Goal: Check status: Check status

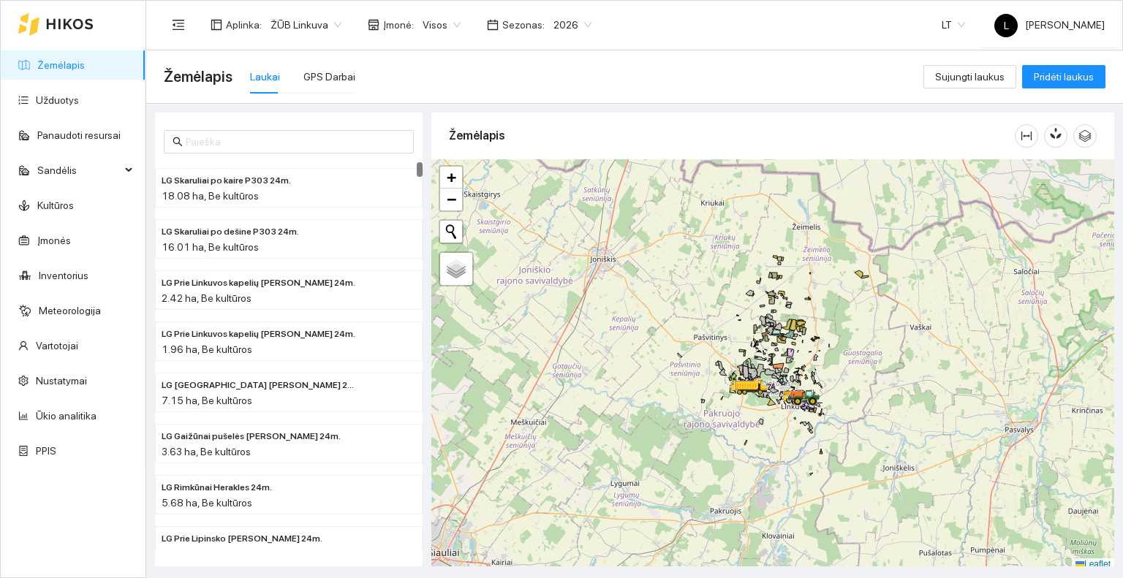
click at [317, 58] on div "Žemėlapis Laukai GPS Darbai" at bounding box center [544, 76] width 760 height 47
click at [317, 71] on div "GPS Darbai" at bounding box center [329, 77] width 52 height 16
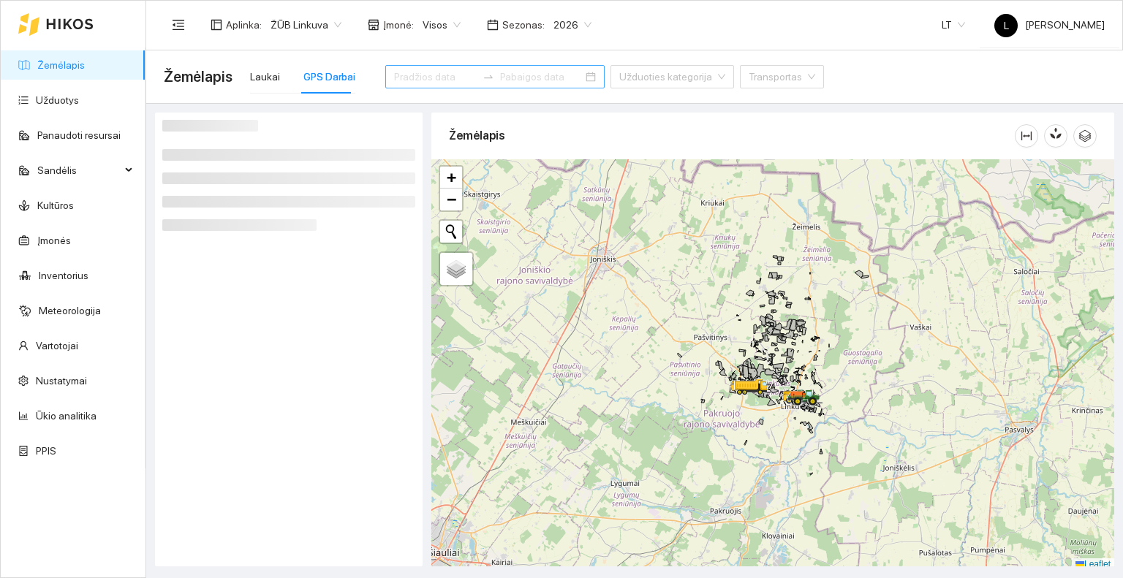
click at [385, 75] on div at bounding box center [494, 76] width 219 height 23
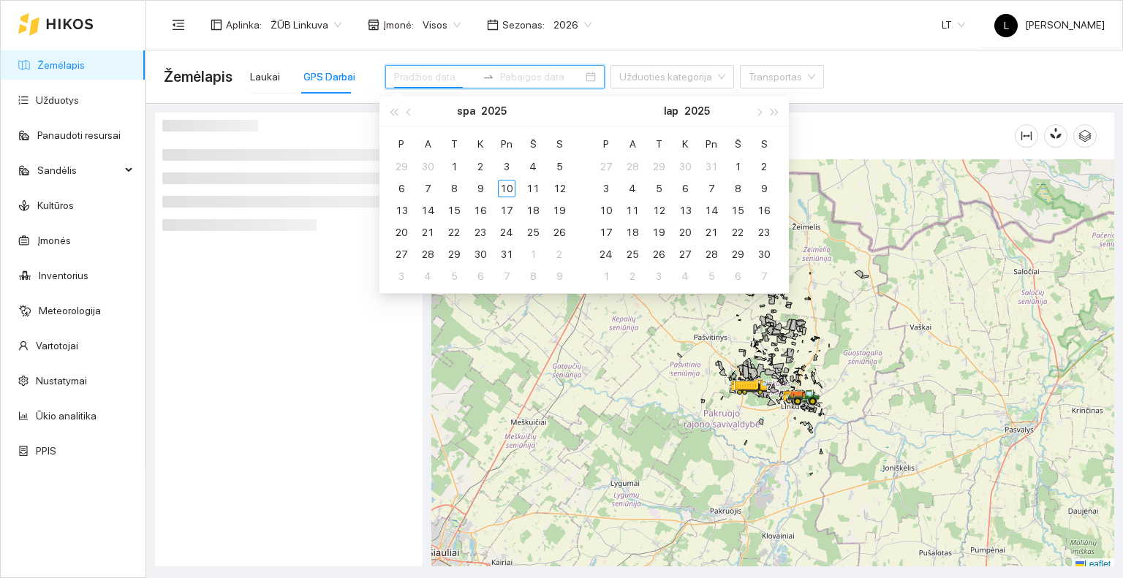
click at [394, 74] on input at bounding box center [435, 77] width 83 height 16
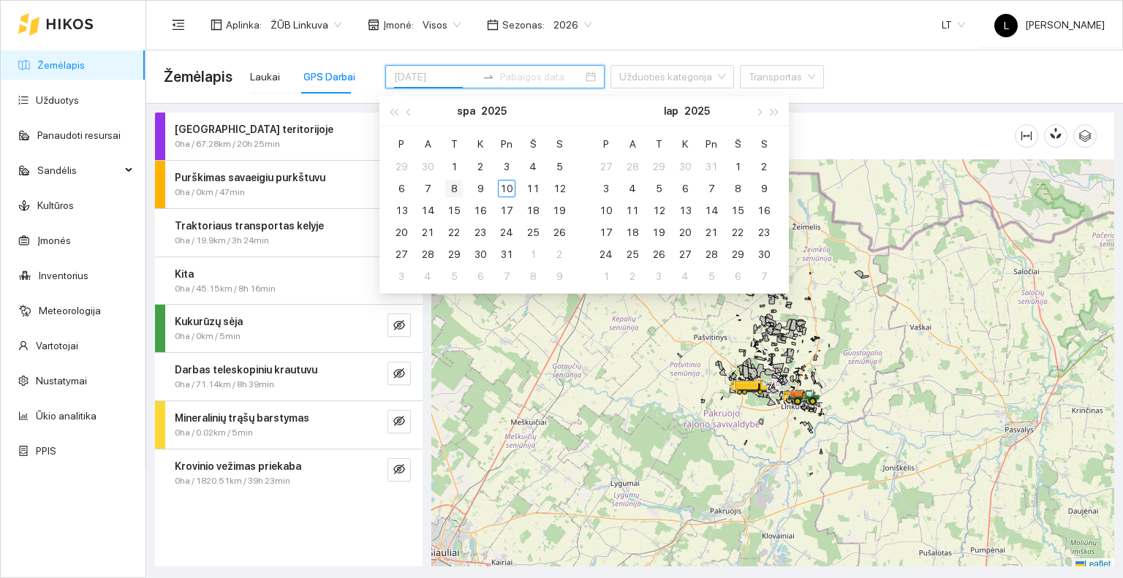
type input "[DATE]"
click at [456, 188] on div "8" at bounding box center [454, 189] width 18 height 18
type input "[DATE]"
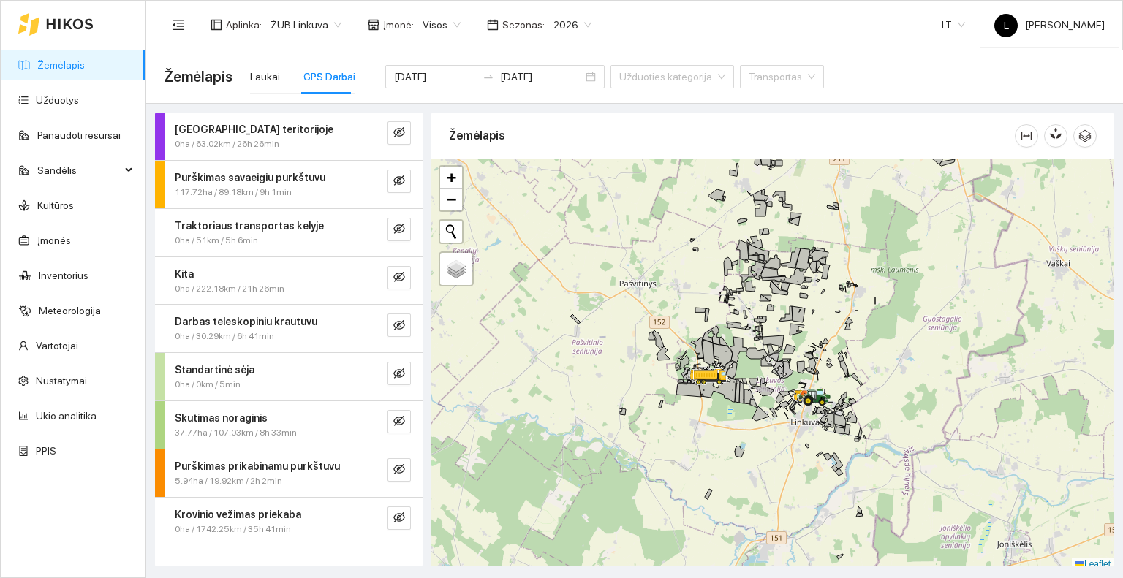
click at [246, 523] on span "0ha / 1742.25km / 35h 41min" at bounding box center [233, 530] width 116 height 14
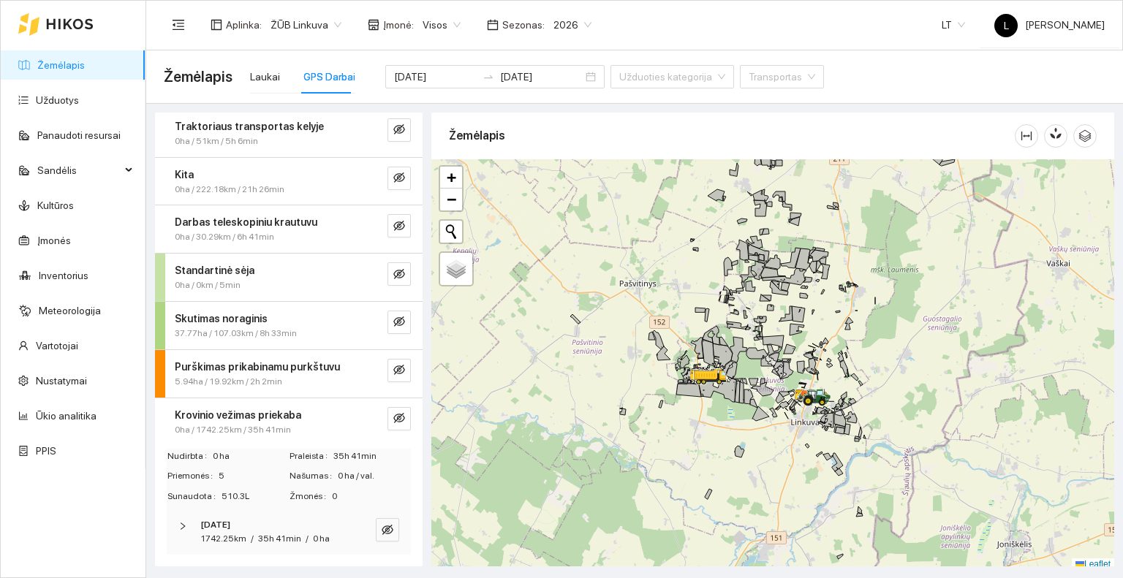
click at [272, 534] on span "35h 41min" at bounding box center [279, 539] width 43 height 10
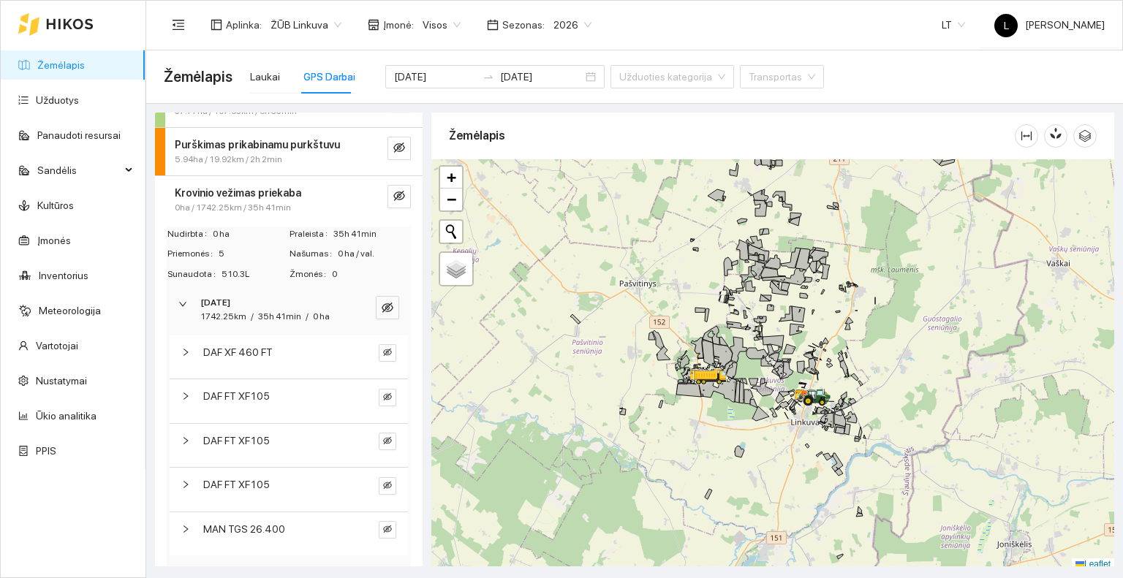
scroll to position [346, 0]
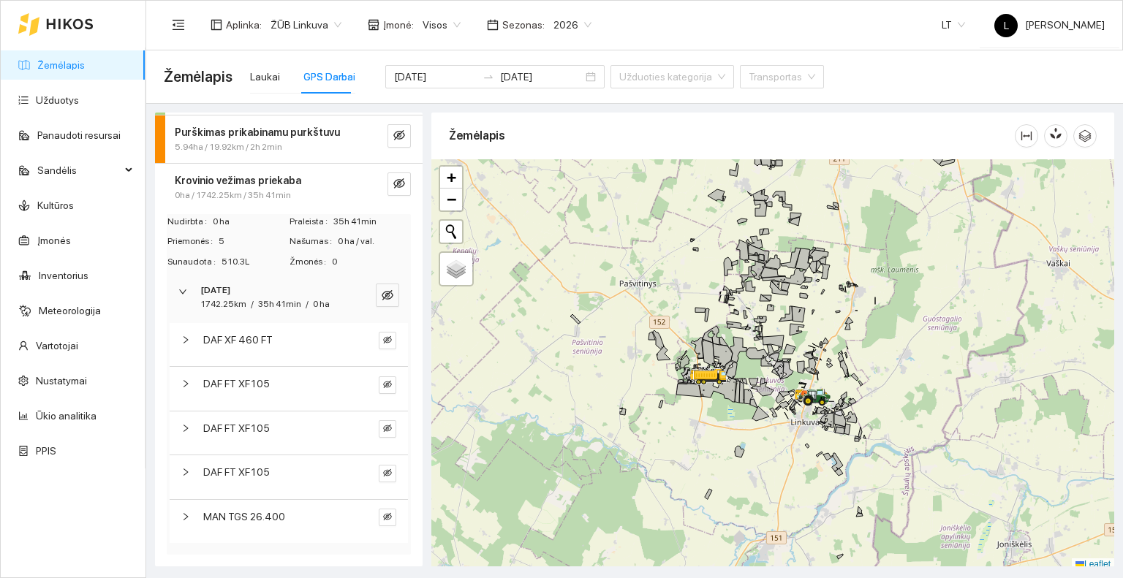
click at [299, 486] on div "DAF FT XF105" at bounding box center [289, 476] width 238 height 43
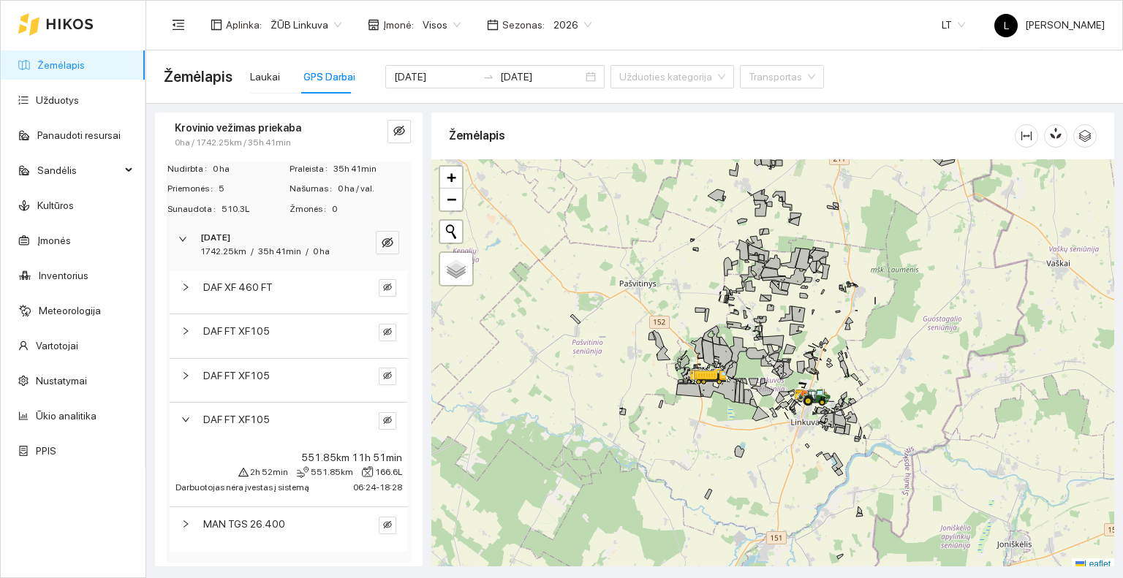
scroll to position [406, 0]
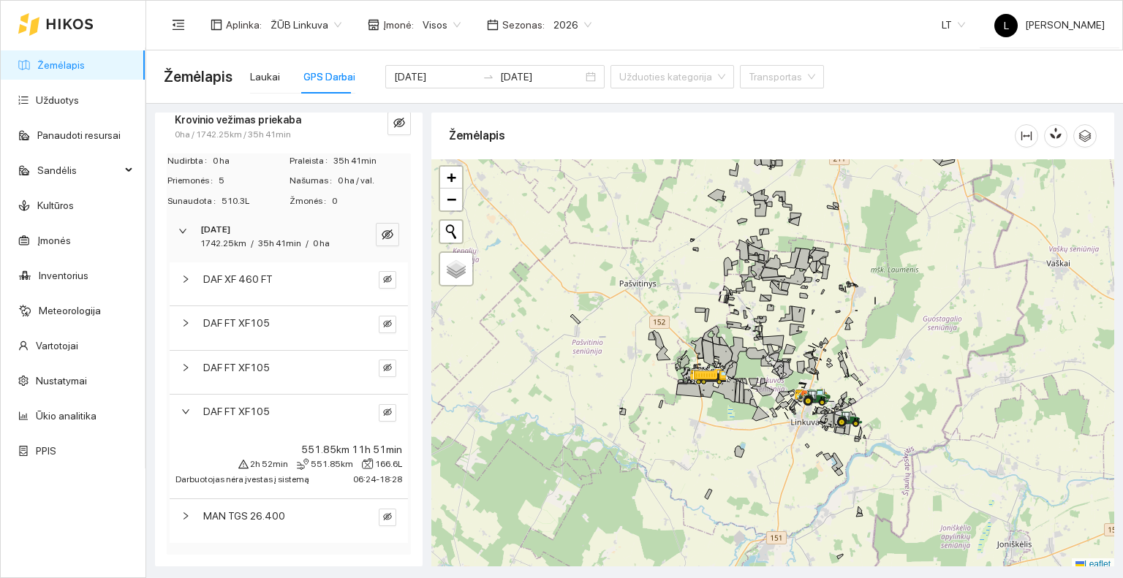
click at [290, 373] on div "DAF FT XF105" at bounding box center [276, 368] width 147 height 16
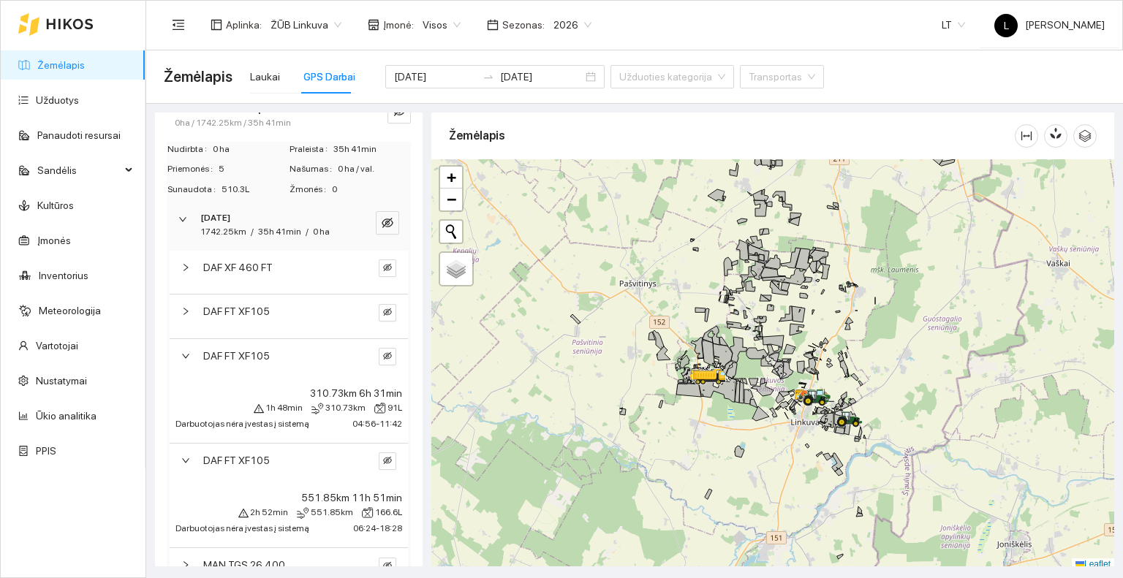
click at [339, 319] on div "DAF FT XF105" at bounding box center [277, 311] width 156 height 16
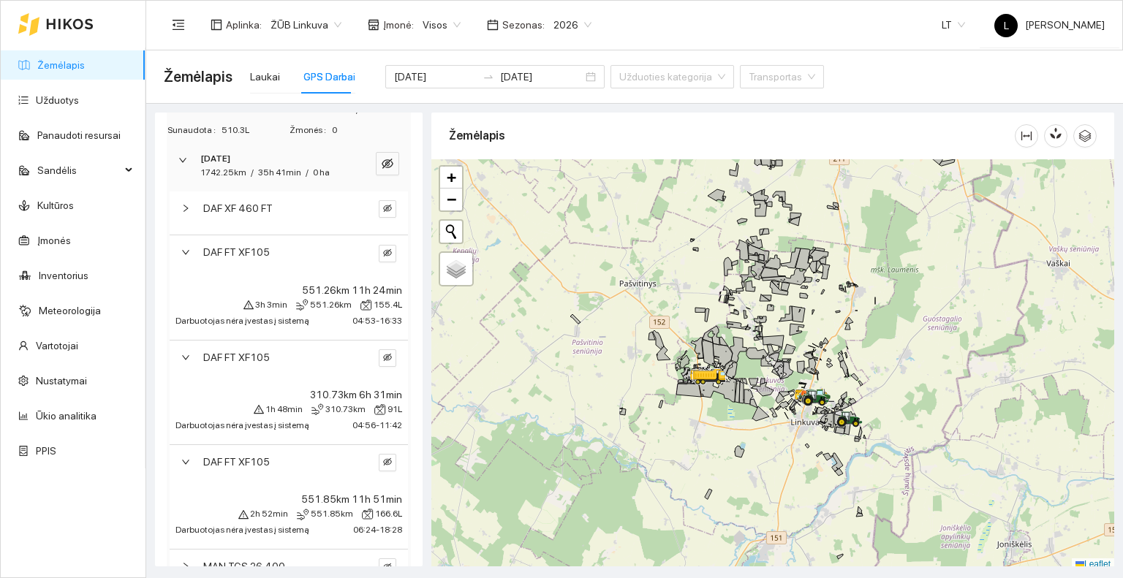
scroll to position [382, 0]
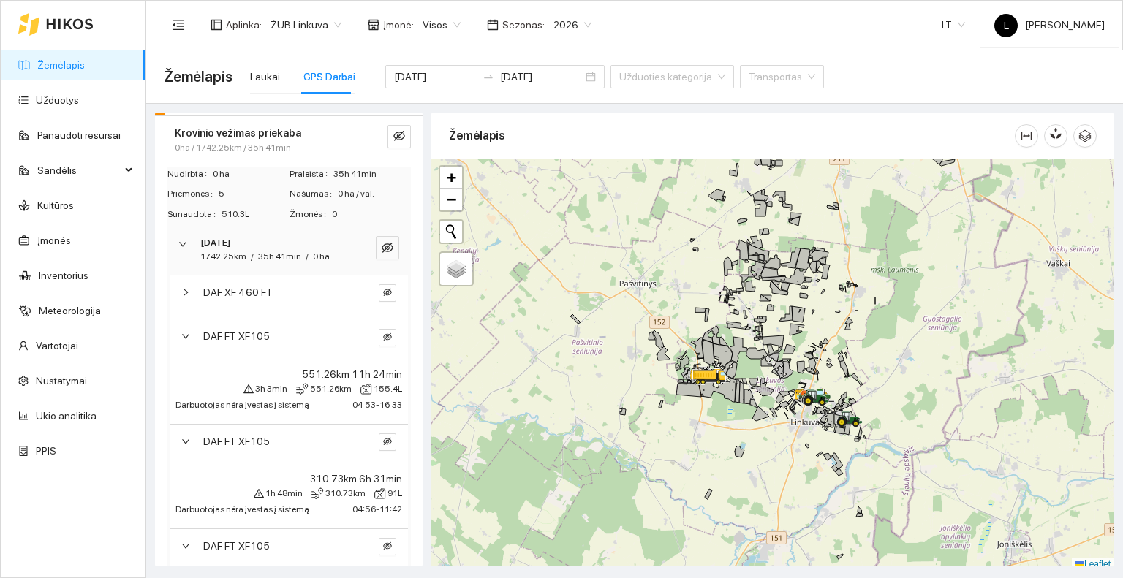
click at [322, 300] on div "DAF XF 460 FT" at bounding box center [276, 292] width 147 height 16
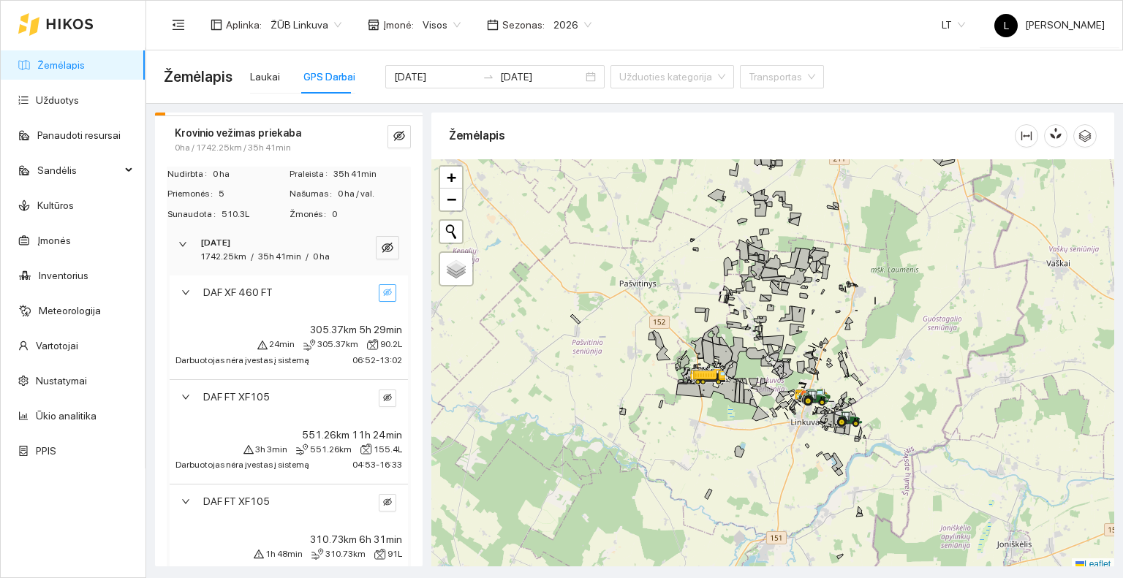
click at [379, 300] on button "button" at bounding box center [388, 293] width 18 height 18
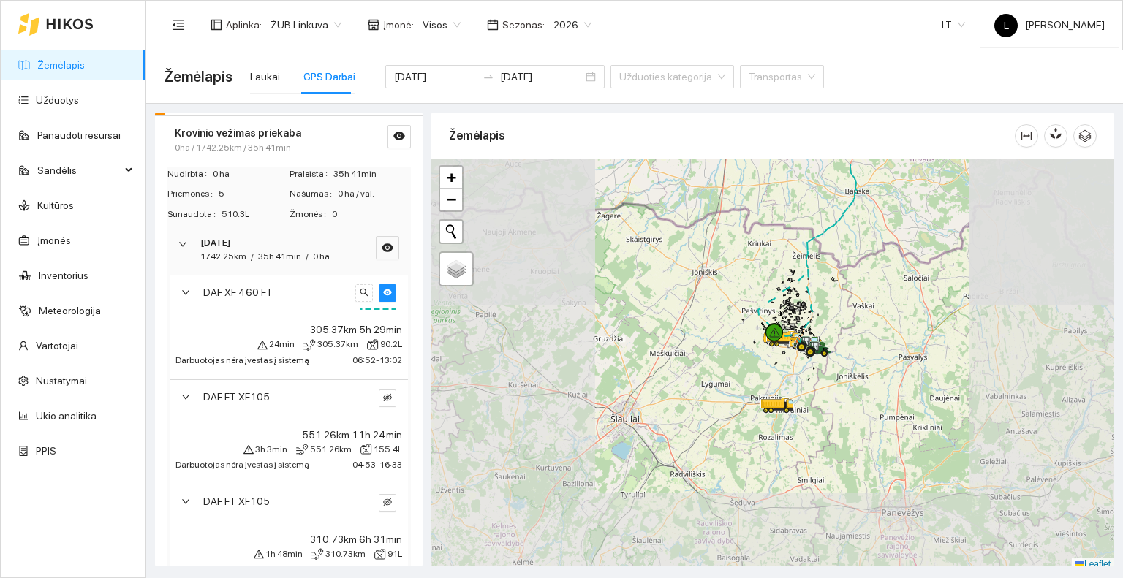
scroll to position [4, 0]
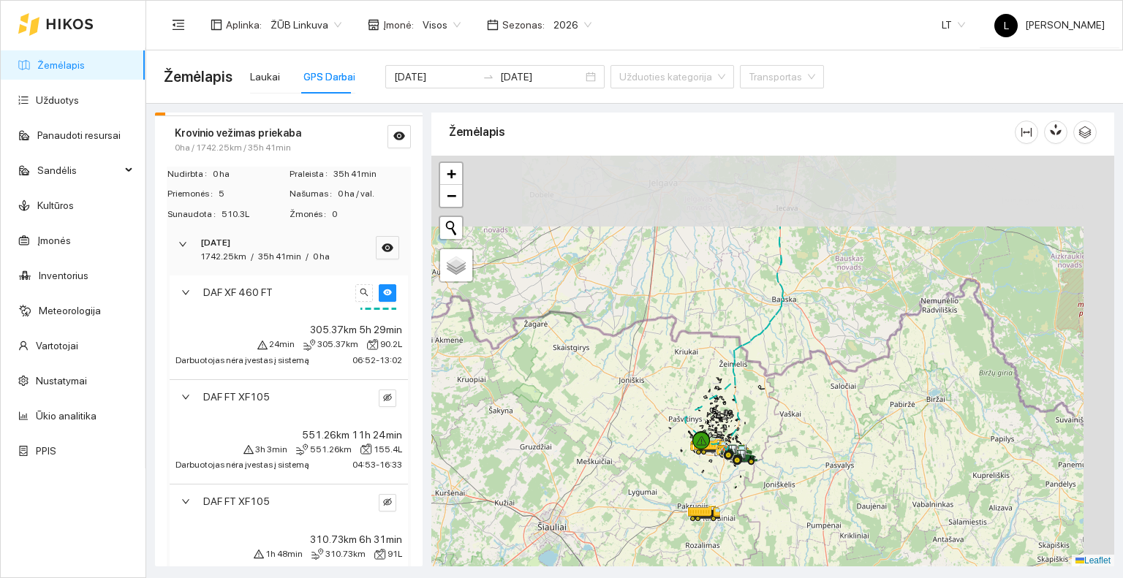
drag, startPoint x: 834, startPoint y: 260, endPoint x: 761, endPoint y: 372, distance: 133.6
click at [761, 372] on div at bounding box center [772, 362] width 683 height 412
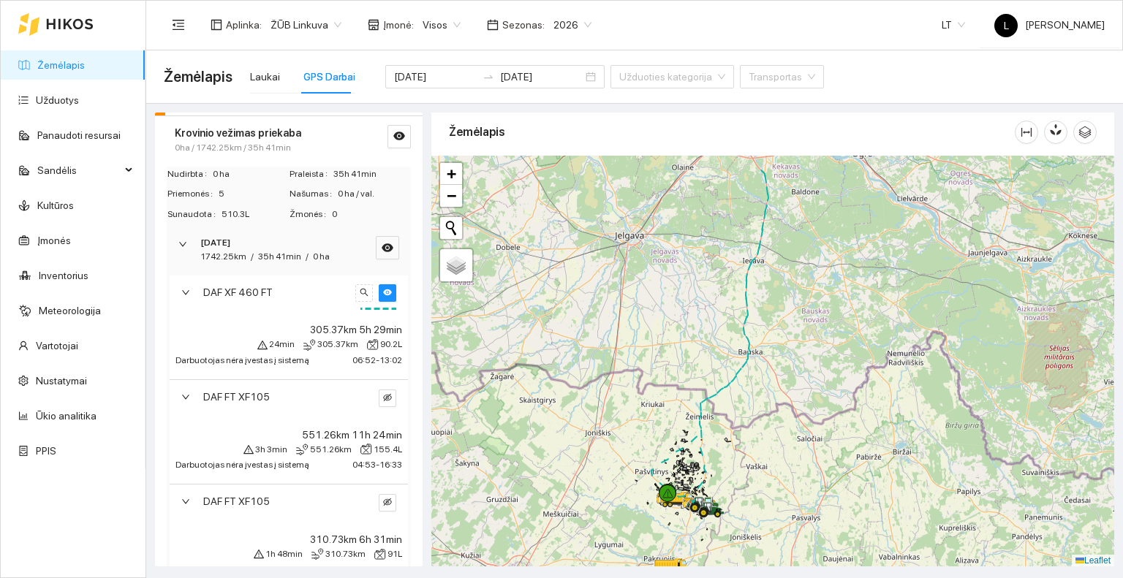
drag, startPoint x: 770, startPoint y: 267, endPoint x: 737, endPoint y: 319, distance: 62.5
click at [737, 319] on div at bounding box center [772, 362] width 683 height 412
click at [383, 296] on icon "eye" at bounding box center [387, 292] width 9 height 7
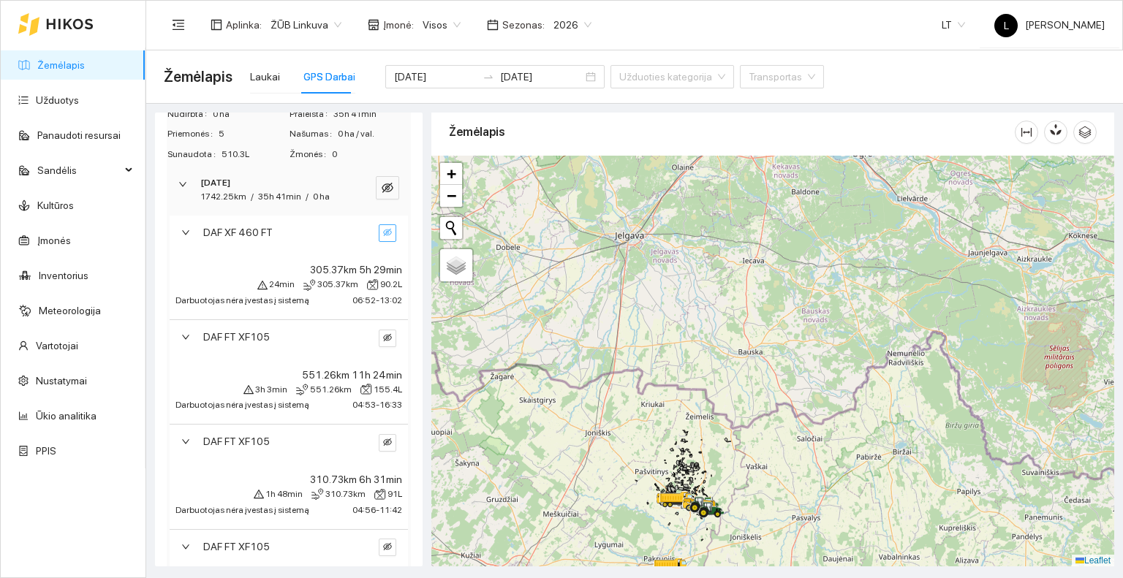
scroll to position [528, 0]
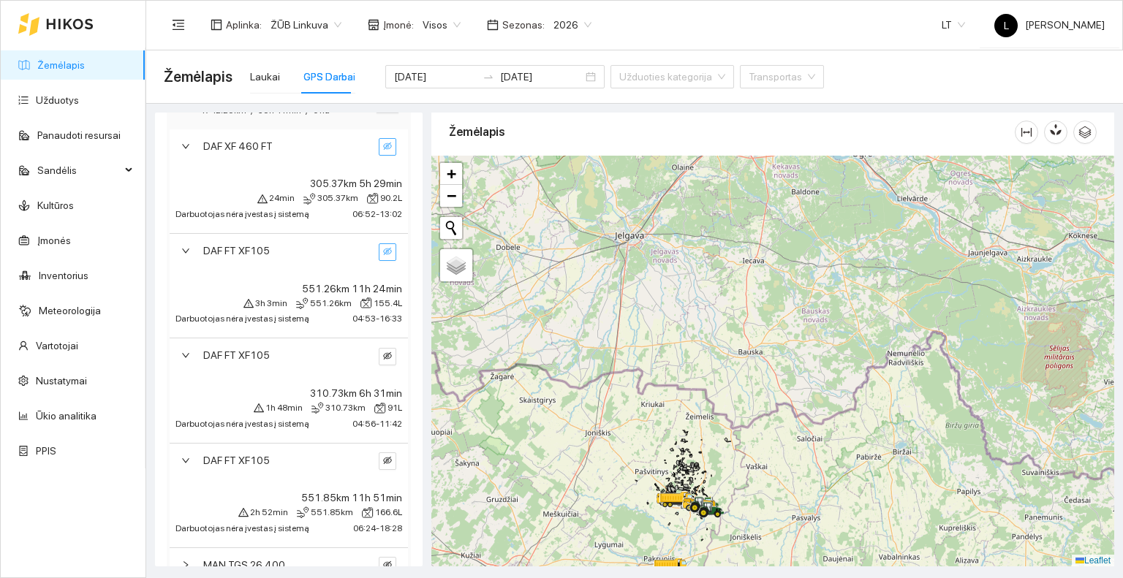
click at [383, 256] on icon "eye-invisible" at bounding box center [387, 251] width 9 height 9
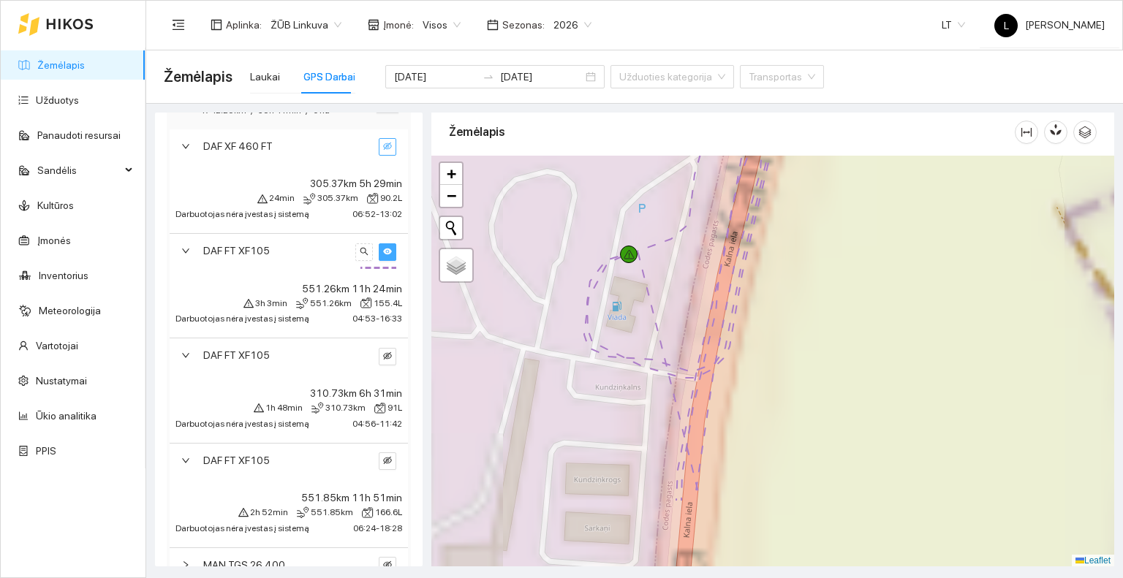
drag, startPoint x: 594, startPoint y: 408, endPoint x: 655, endPoint y: 300, distance: 124.4
click at [655, 300] on div at bounding box center [772, 362] width 683 height 412
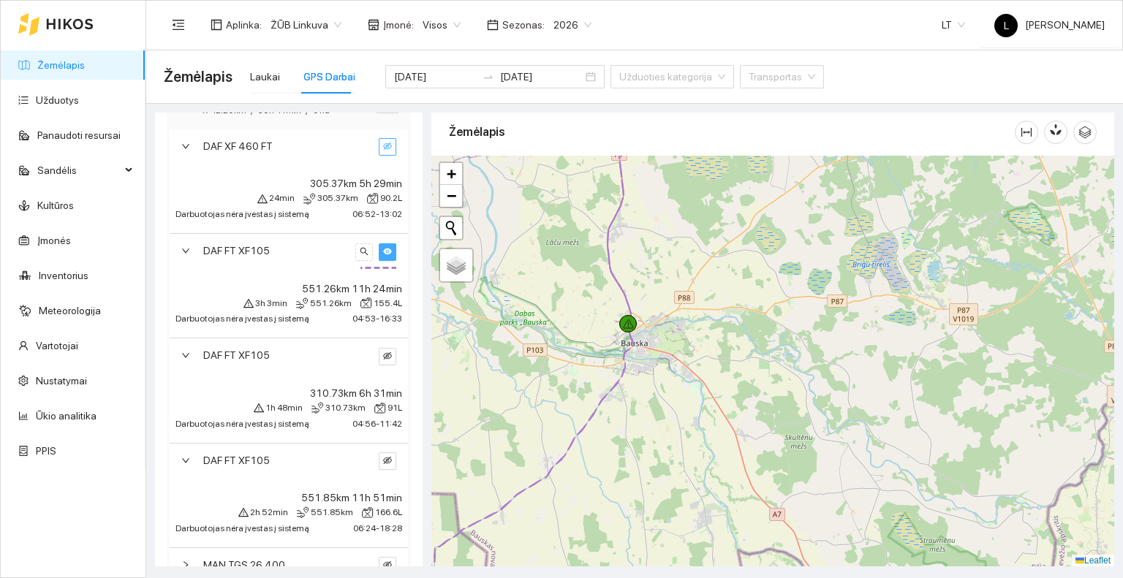
click at [383, 256] on icon "eye" at bounding box center [387, 251] width 9 height 9
click at [383, 256] on icon "eye-invisible" at bounding box center [387, 251] width 9 height 9
click at [383, 256] on icon "eye" at bounding box center [387, 251] width 9 height 9
click at [383, 360] on icon "eye-invisible" at bounding box center [387, 356] width 9 height 9
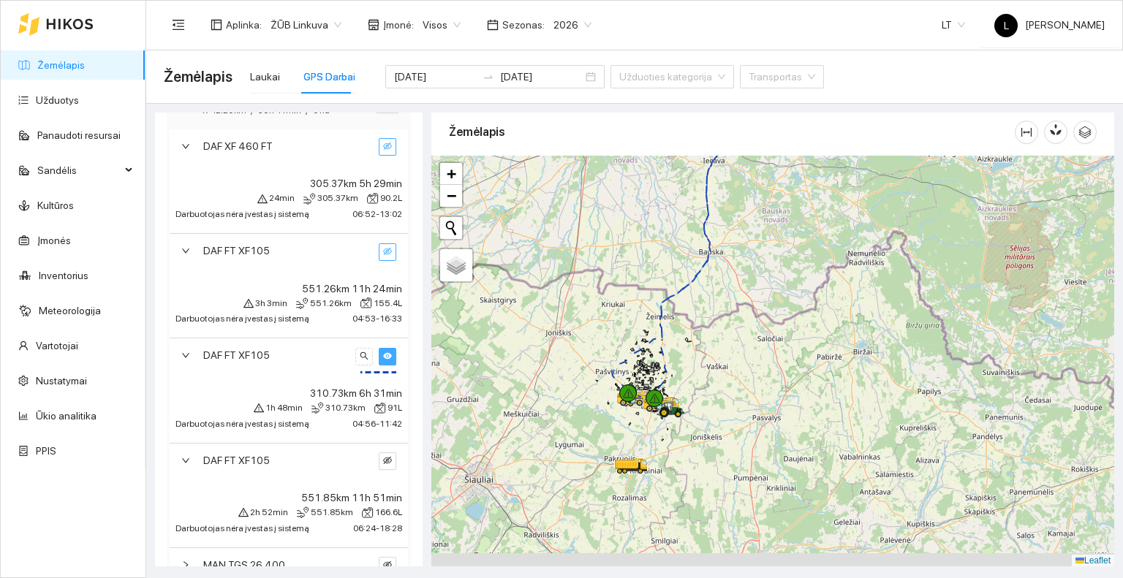
drag, startPoint x: 686, startPoint y: 366, endPoint x: 694, endPoint y: 308, distance: 58.3
click at [694, 308] on div at bounding box center [772, 362] width 683 height 412
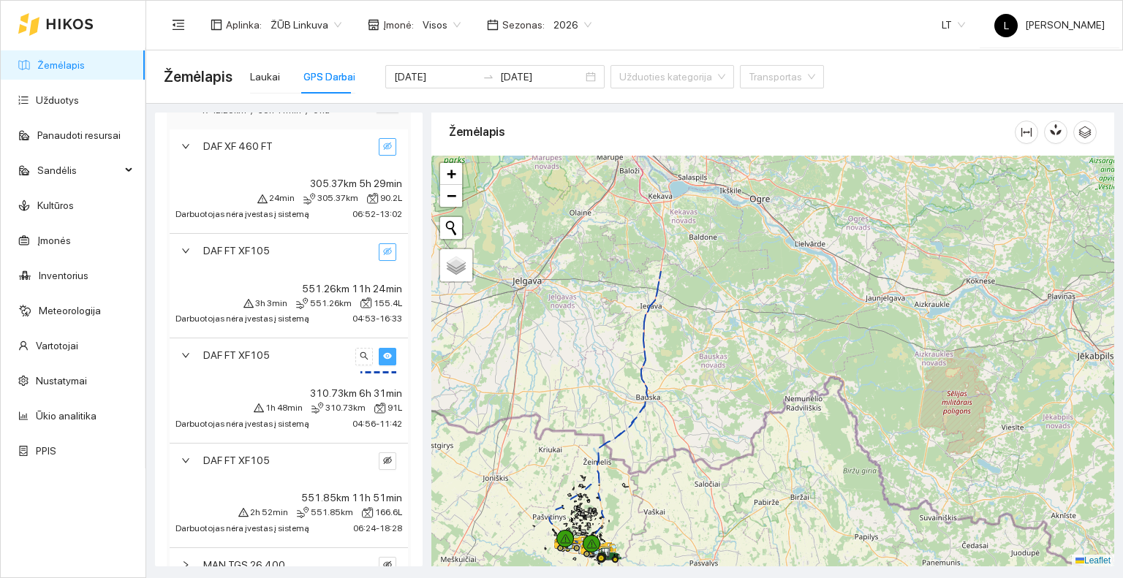
drag, startPoint x: 690, startPoint y: 240, endPoint x: 627, endPoint y: 397, distance: 168.6
click at [627, 397] on div at bounding box center [772, 362] width 683 height 412
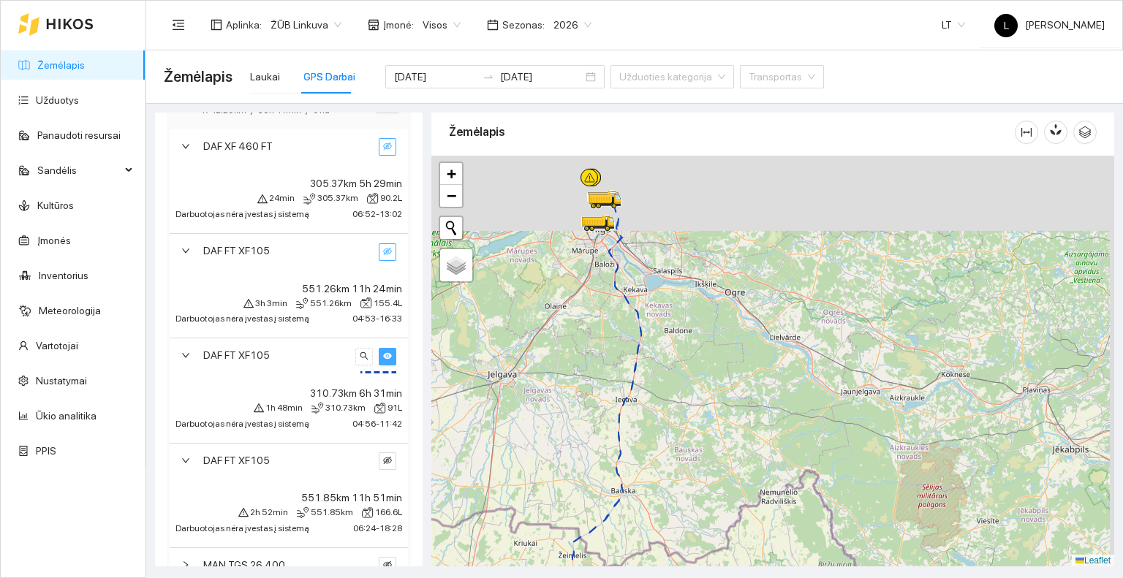
drag, startPoint x: 635, startPoint y: 338, endPoint x: 610, endPoint y: 435, distance: 100.3
click at [610, 435] on div at bounding box center [772, 362] width 683 height 412
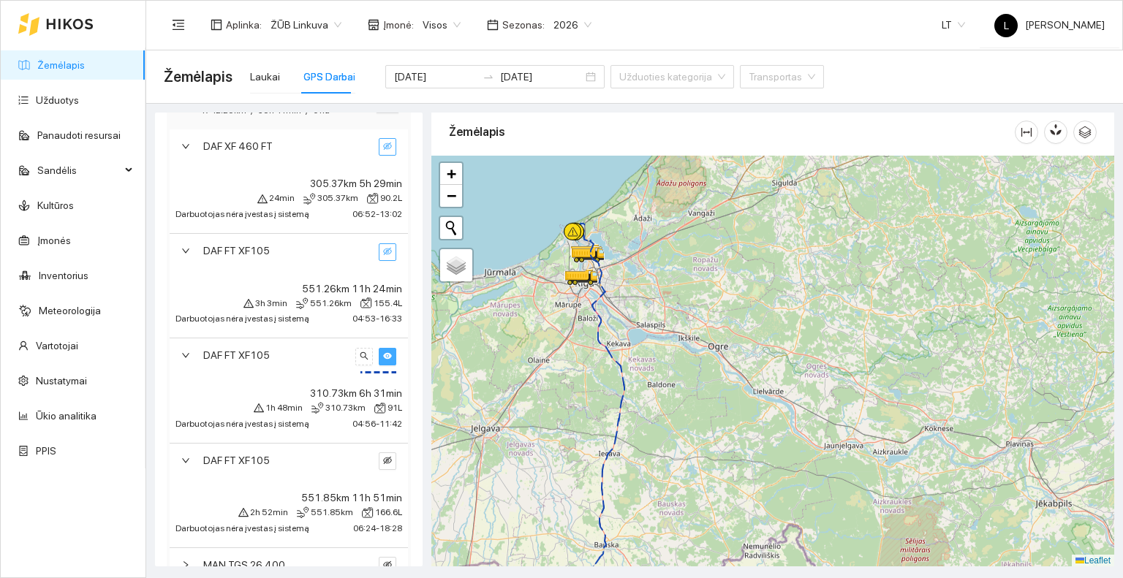
drag, startPoint x: 602, startPoint y: 321, endPoint x: 587, endPoint y: 396, distance: 76.7
click at [587, 396] on div at bounding box center [772, 362] width 683 height 412
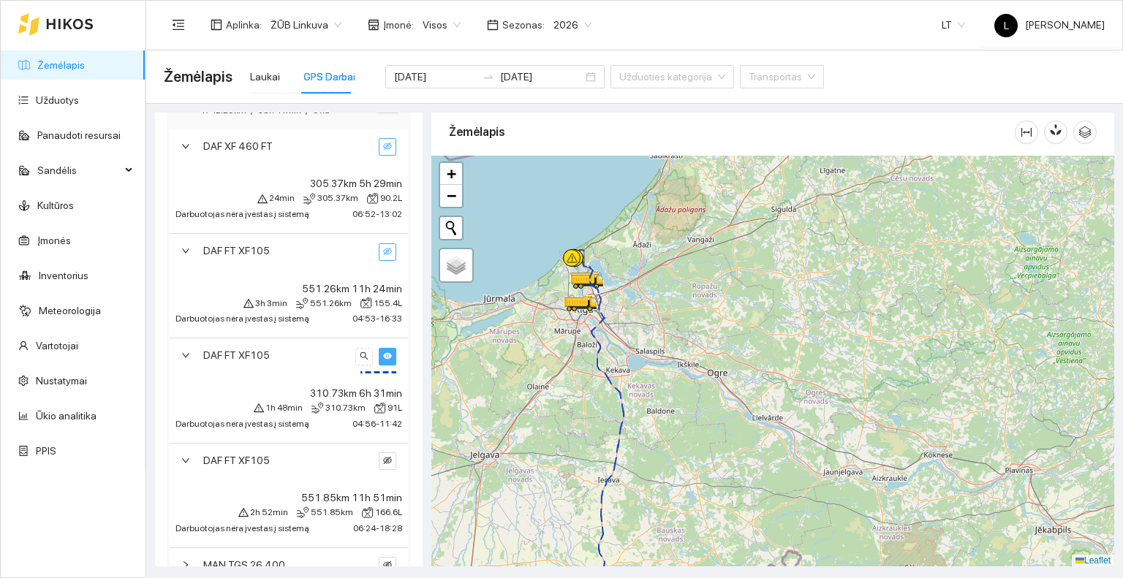
click at [383, 360] on icon "eye" at bounding box center [387, 356] width 9 height 9
click at [383, 256] on icon "eye-invisible" at bounding box center [387, 251] width 9 height 9
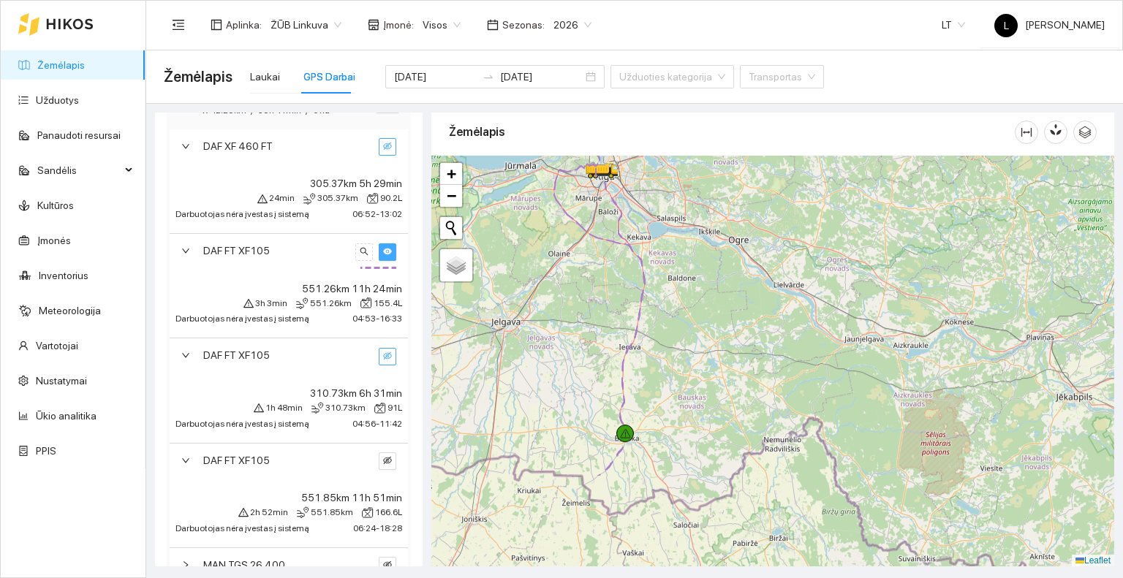
drag, startPoint x: 497, startPoint y: 447, endPoint x: 523, endPoint y: 250, distance: 198.3
click at [523, 250] on div at bounding box center [772, 362] width 683 height 412
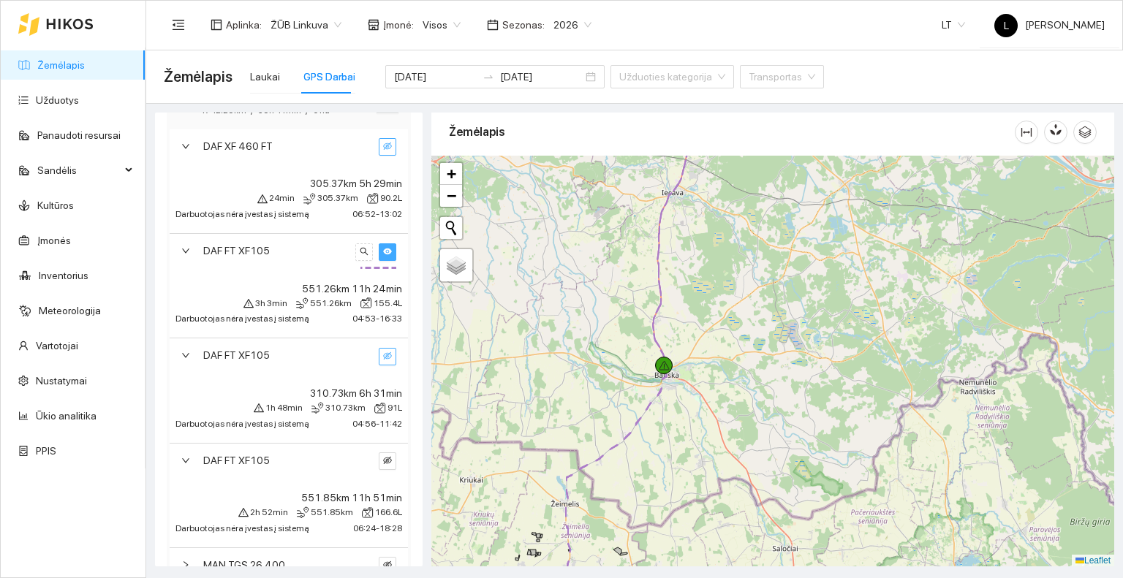
drag, startPoint x: 610, startPoint y: 417, endPoint x: 675, endPoint y: 127, distance: 297.6
click at [675, 127] on div "Žemėlapis" at bounding box center [772, 336] width 683 height 454
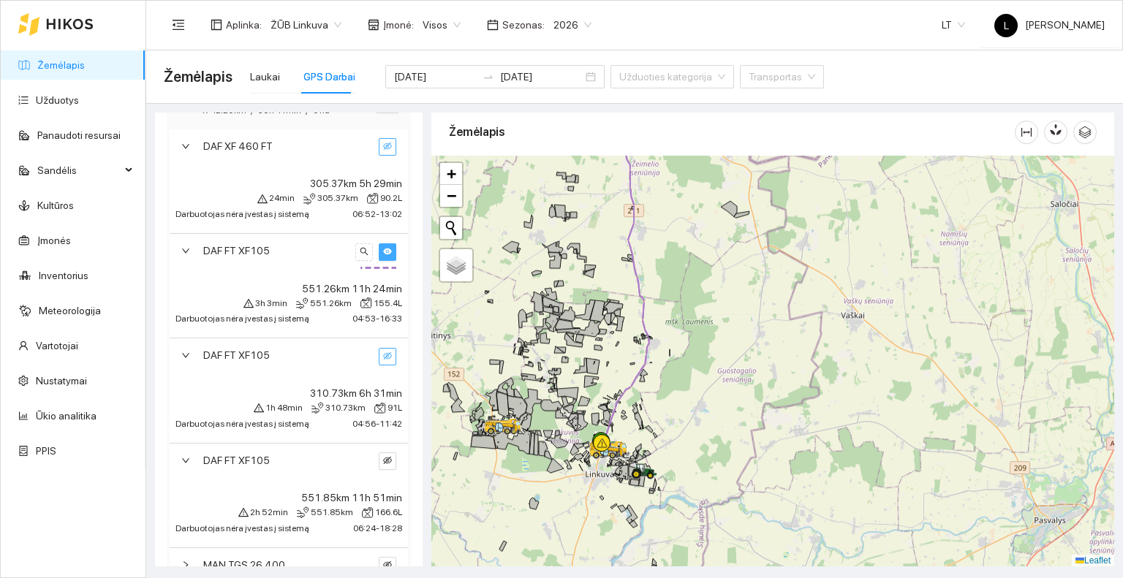
drag, startPoint x: 625, startPoint y: 321, endPoint x: 626, endPoint y: 310, distance: 11.1
click at [626, 310] on div at bounding box center [772, 362] width 683 height 412
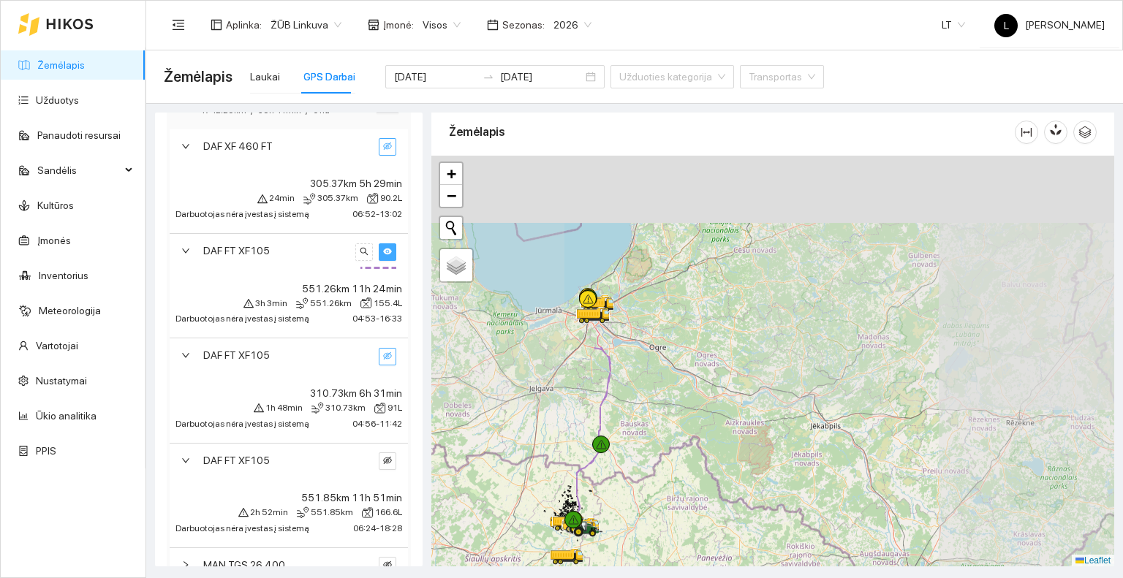
drag, startPoint x: 664, startPoint y: 173, endPoint x: 594, endPoint y: 409, distance: 246.3
click at [594, 409] on div at bounding box center [772, 362] width 683 height 412
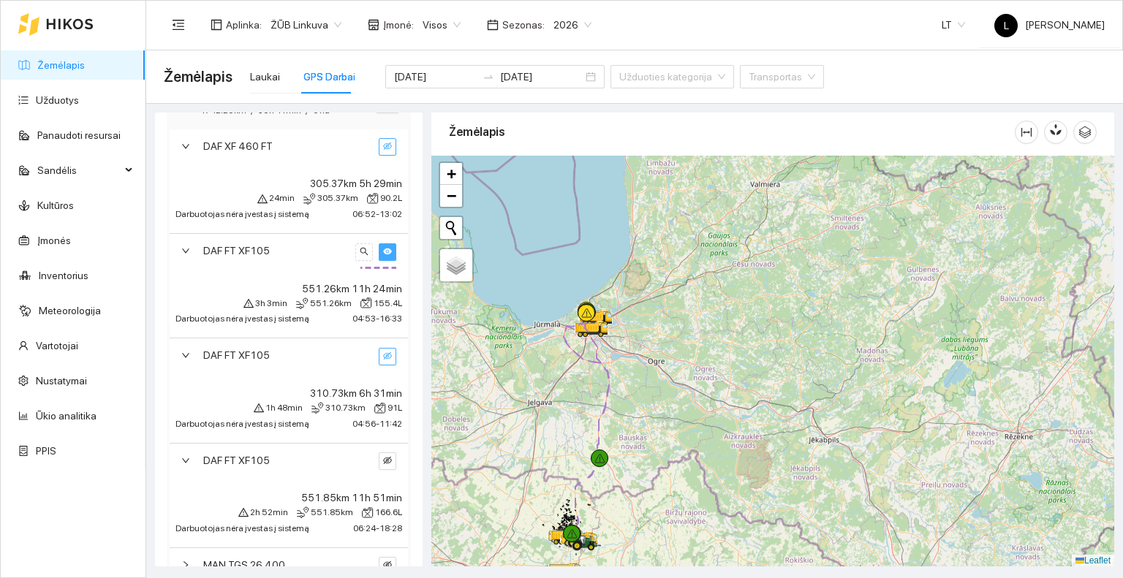
drag, startPoint x: 632, startPoint y: 259, endPoint x: 667, endPoint y: 225, distance: 48.6
click at [667, 225] on div at bounding box center [772, 362] width 683 height 412
